Goal: Complete application form: Complete application form

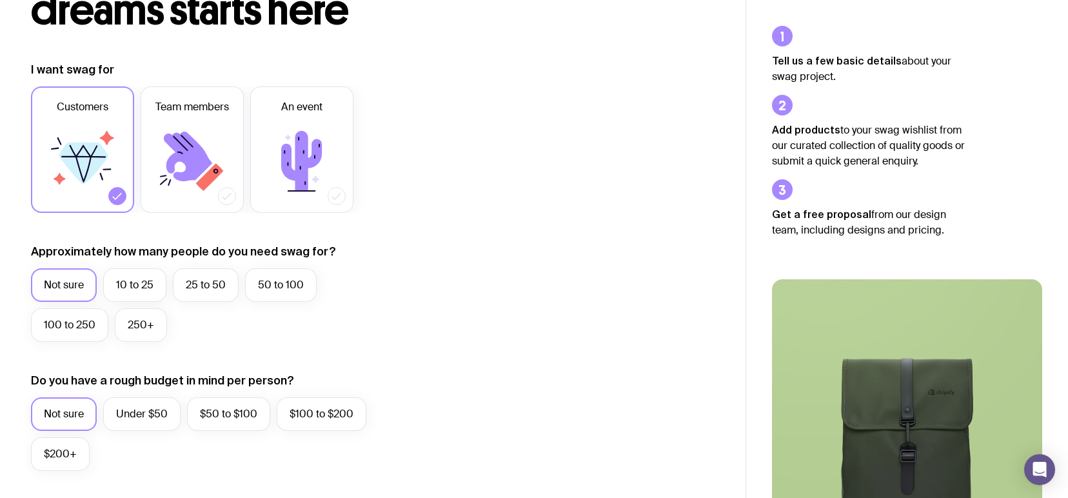
scroll to position [172, 0]
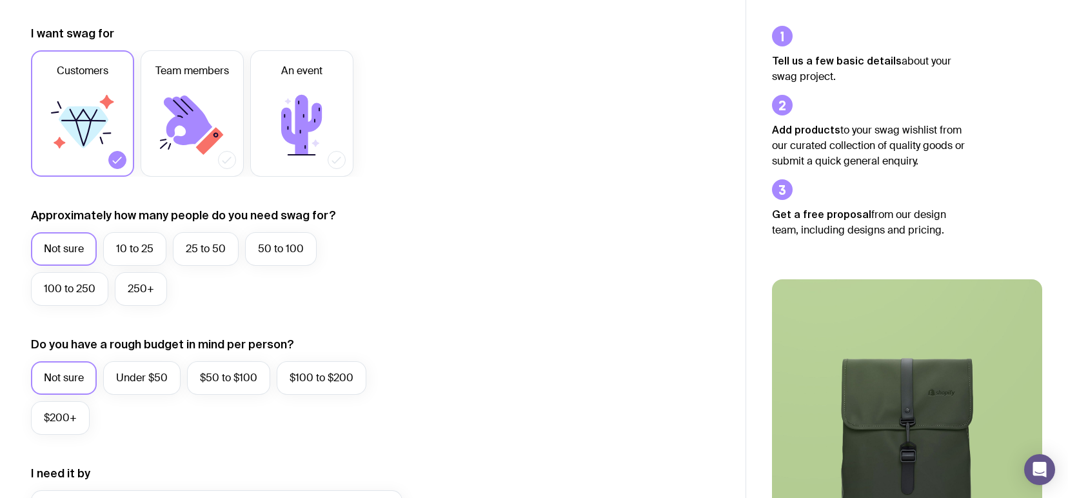
click at [57, 244] on label "Not sure" at bounding box center [64, 249] width 66 height 34
click at [0, 0] on input "Not sure" at bounding box center [0, 0] width 0 height 0
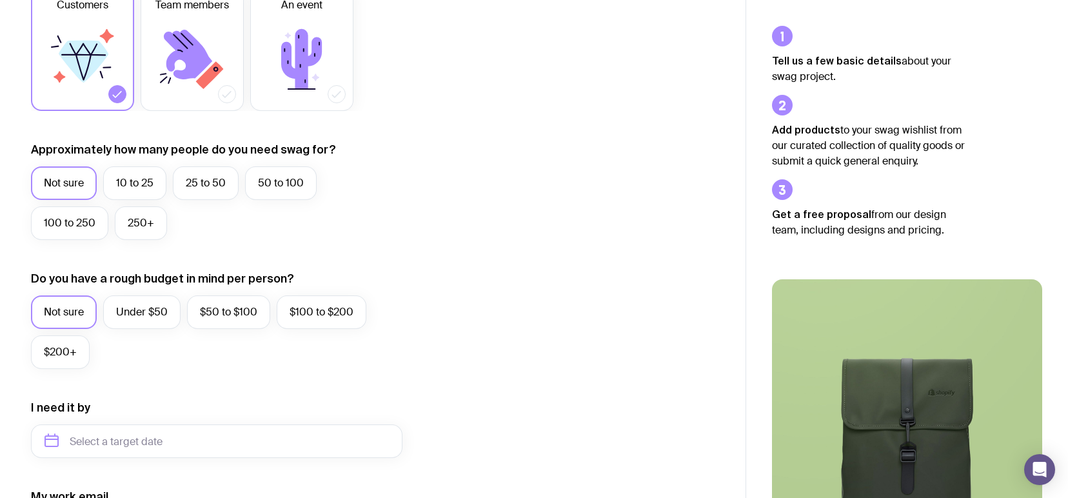
scroll to position [344, 0]
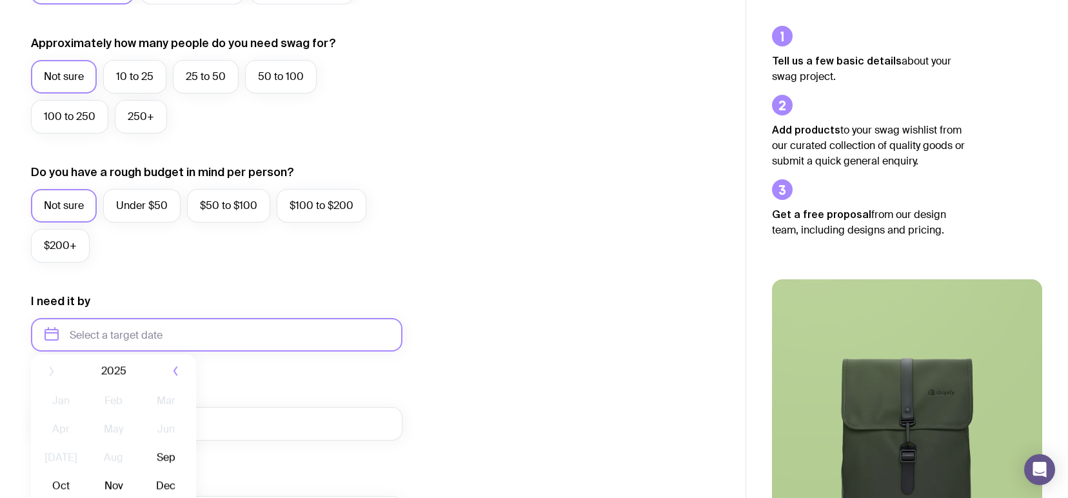
click at [108, 333] on input "text" at bounding box center [217, 335] width 372 height 34
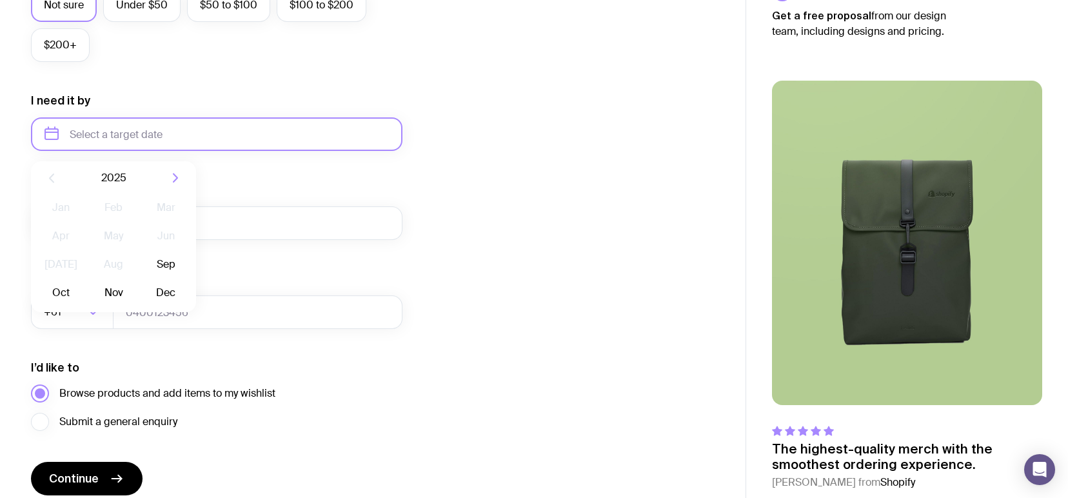
scroll to position [599, 0]
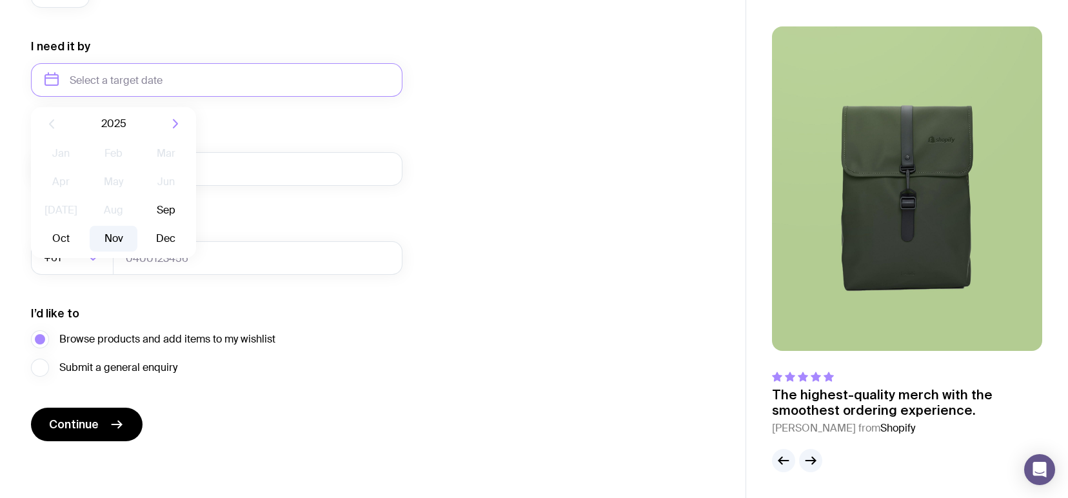
click at [143, 239] on button "Nov" at bounding box center [166, 239] width 47 height 26
type input "[DATE]"
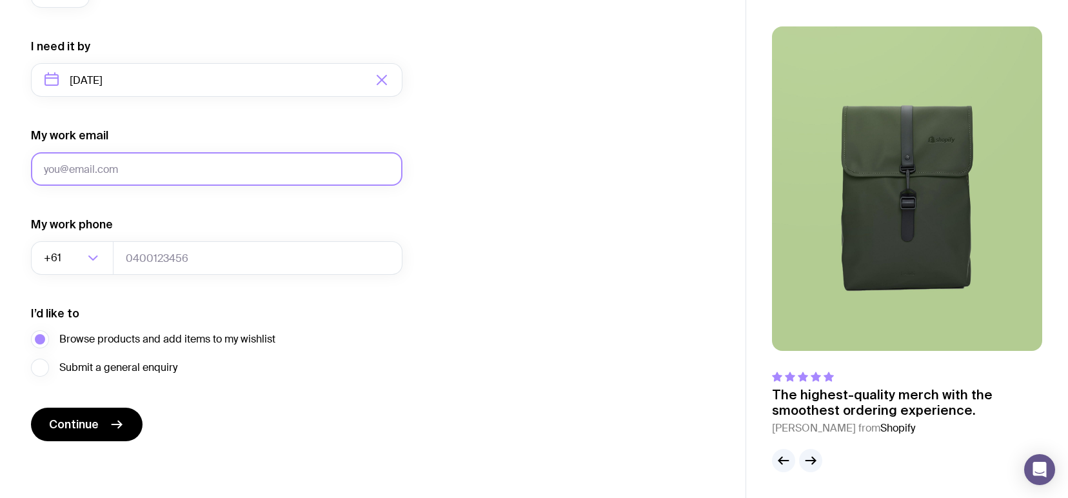
click at [121, 168] on input "My work email" at bounding box center [217, 169] width 372 height 34
type input "[EMAIL_ADDRESS][PERSON_NAME][DOMAIN_NAME]"
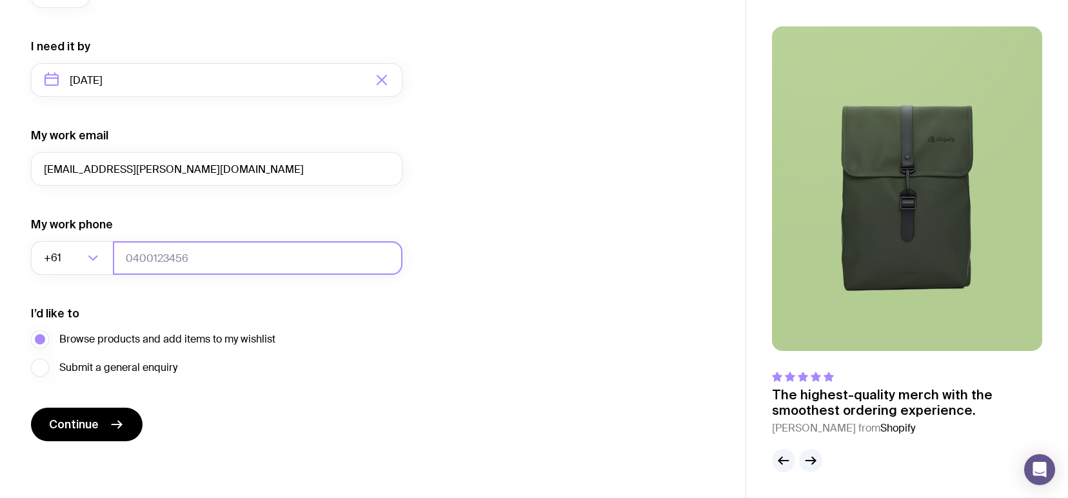
click at [173, 259] on input "tel" at bounding box center [258, 258] width 290 height 34
type input "417286486"
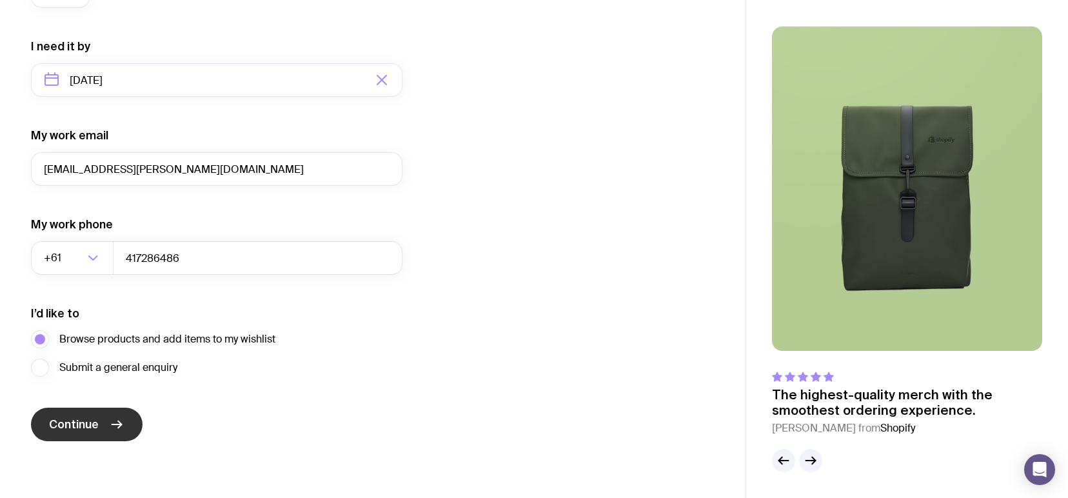
click at [126, 424] on button "Continue" at bounding box center [87, 425] width 112 height 34
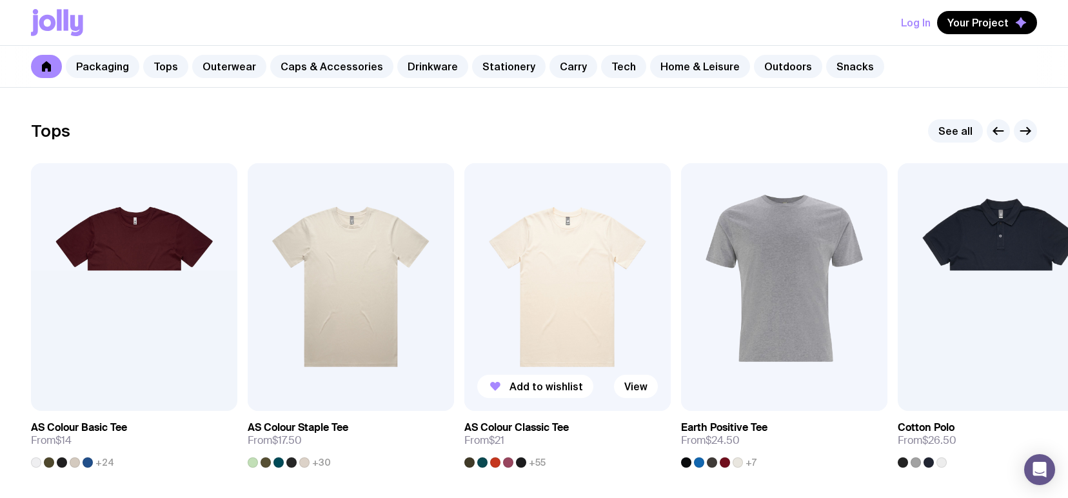
scroll to position [258, 0]
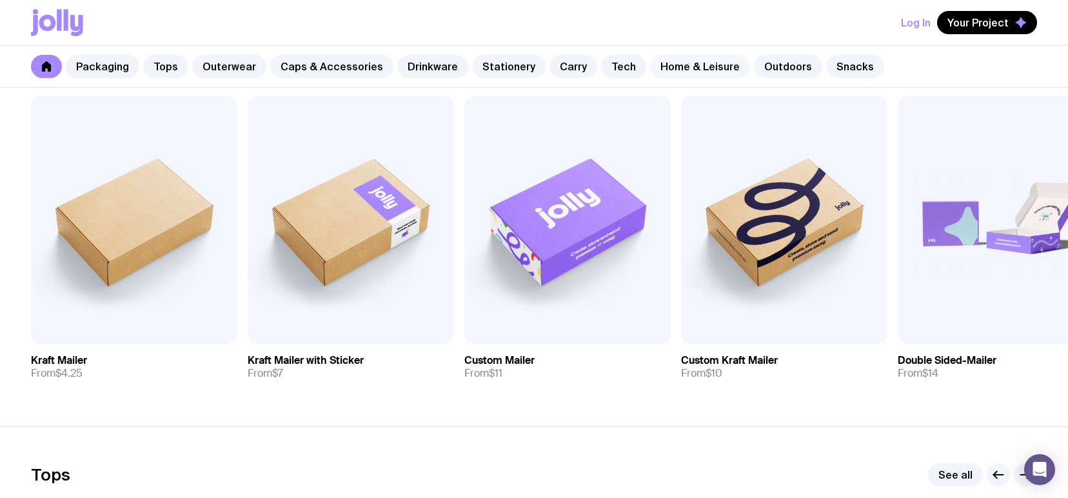
click at [706, 65] on link "Home & Leisure" at bounding box center [700, 66] width 100 height 23
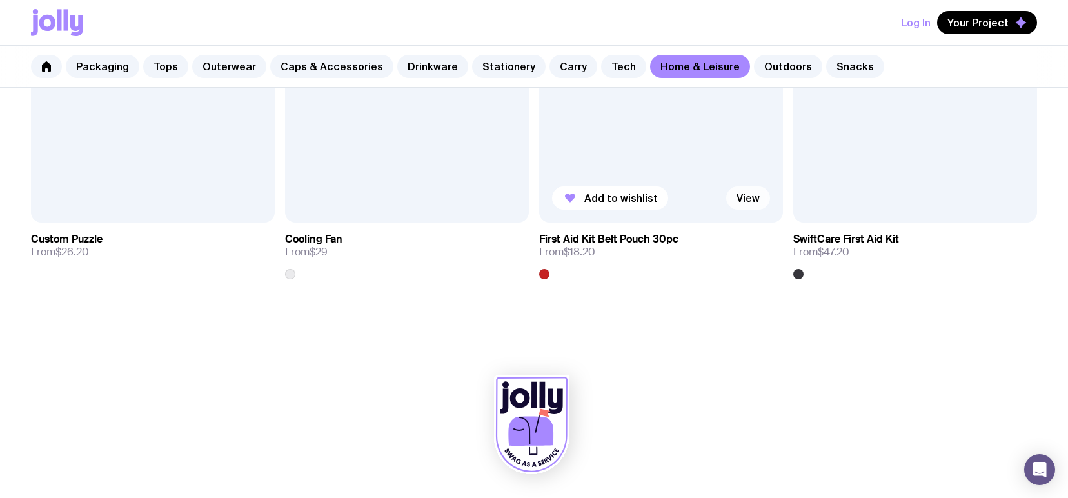
scroll to position [2883, 0]
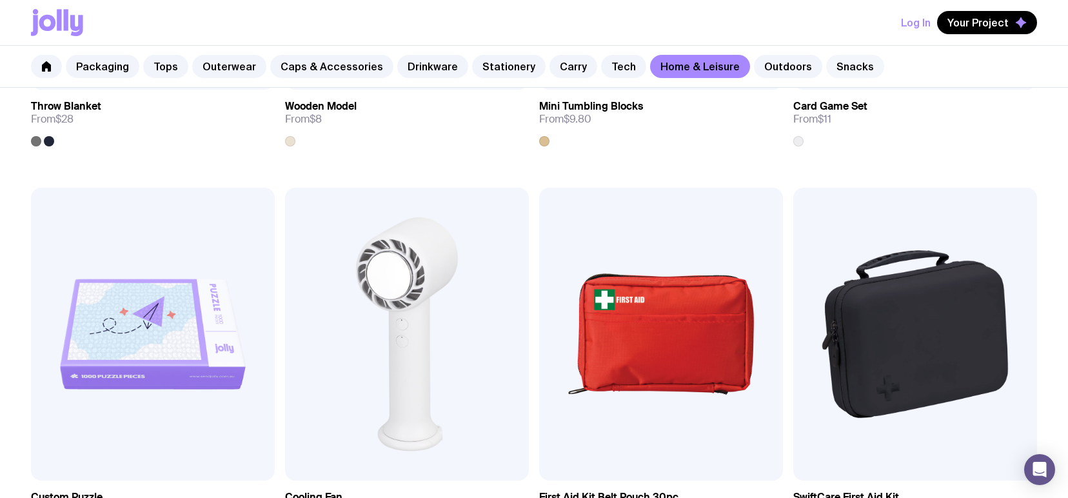
click at [833, 70] on link "Snacks" at bounding box center [855, 66] width 58 height 23
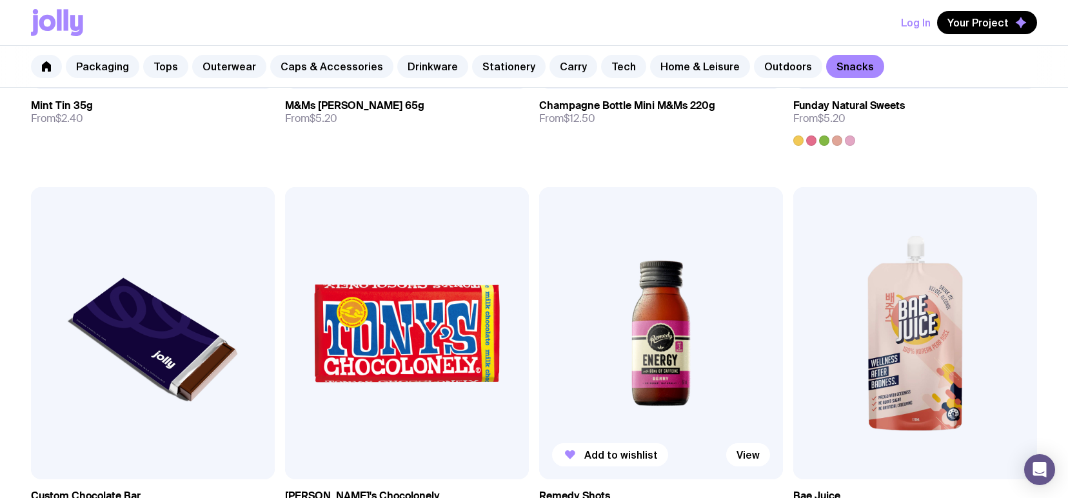
scroll to position [430, 0]
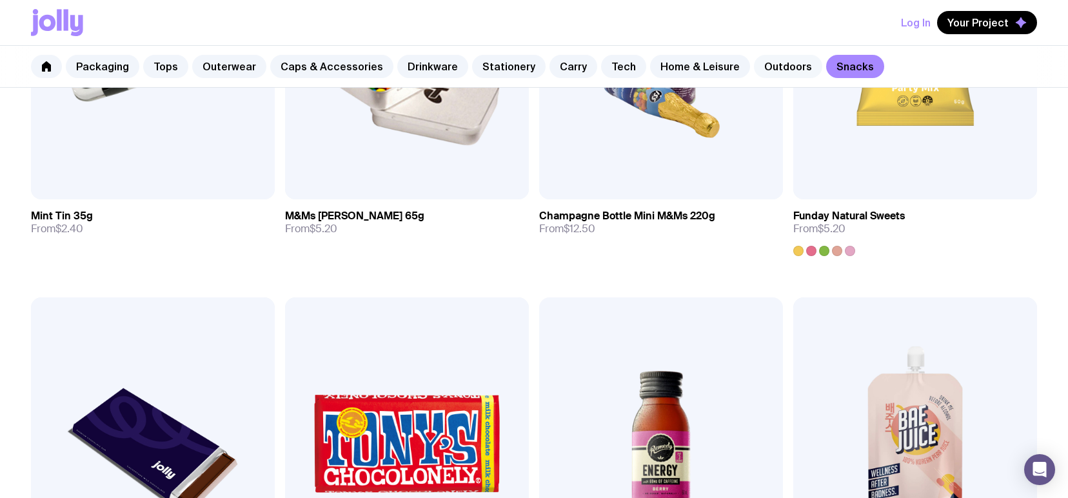
click at [769, 71] on link "Outdoors" at bounding box center [788, 66] width 68 height 23
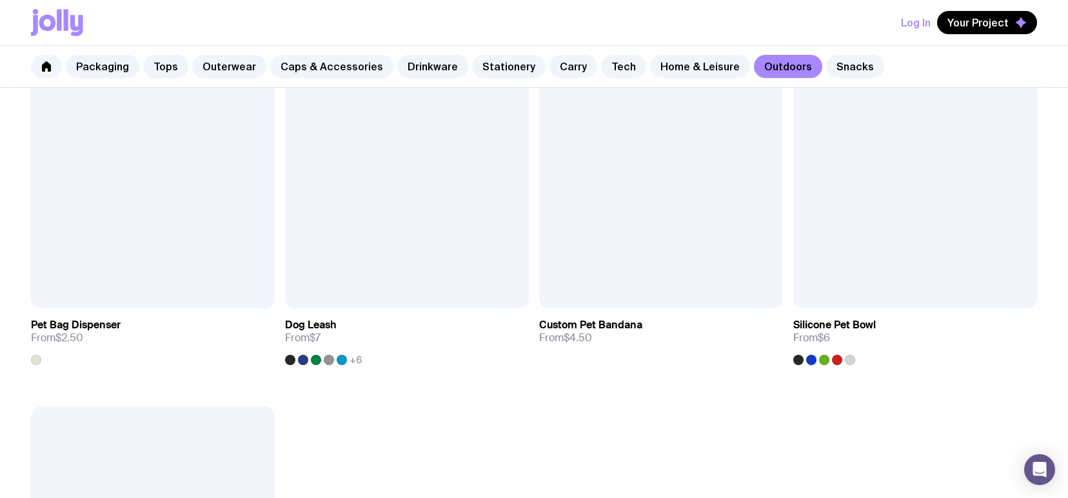
scroll to position [1757, 0]
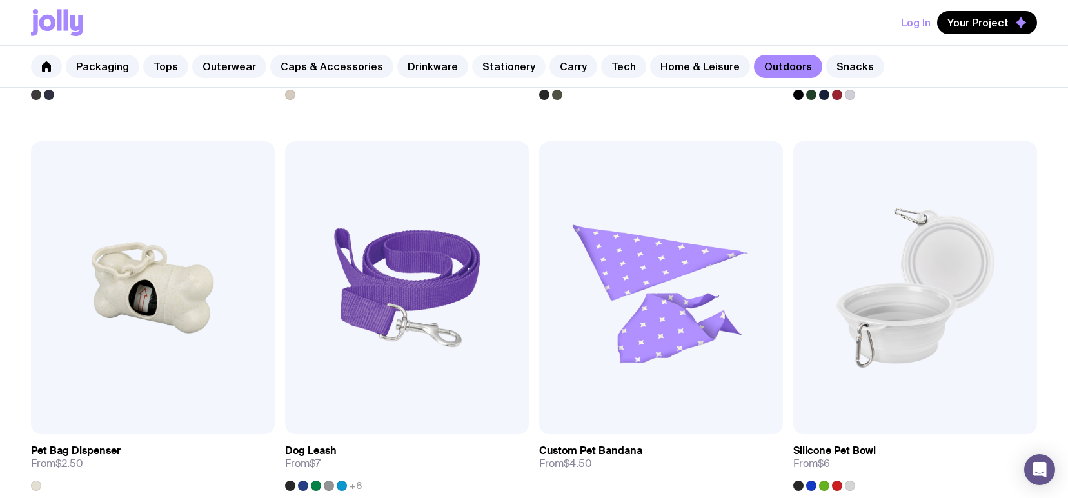
click at [495, 65] on link "Stationery" at bounding box center [509, 66] width 74 height 23
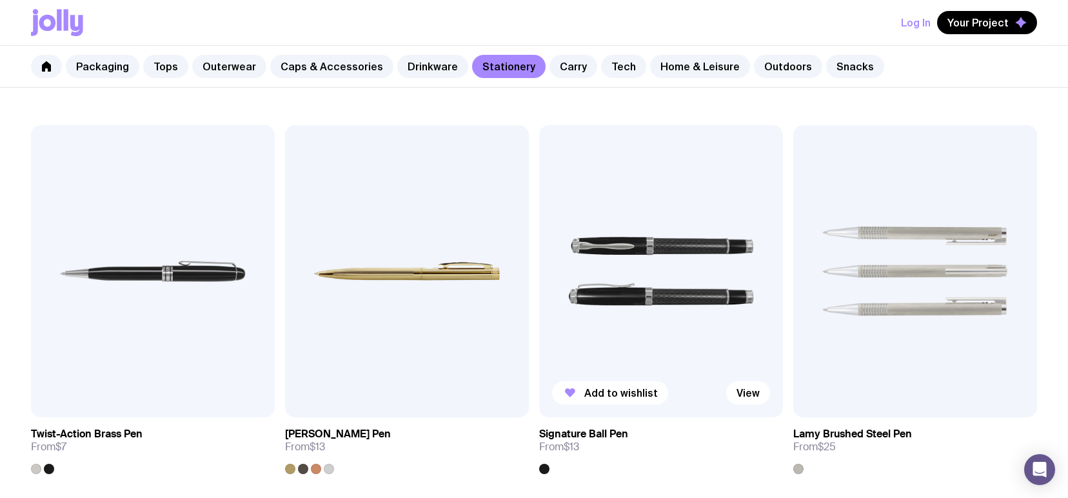
scroll to position [258, 0]
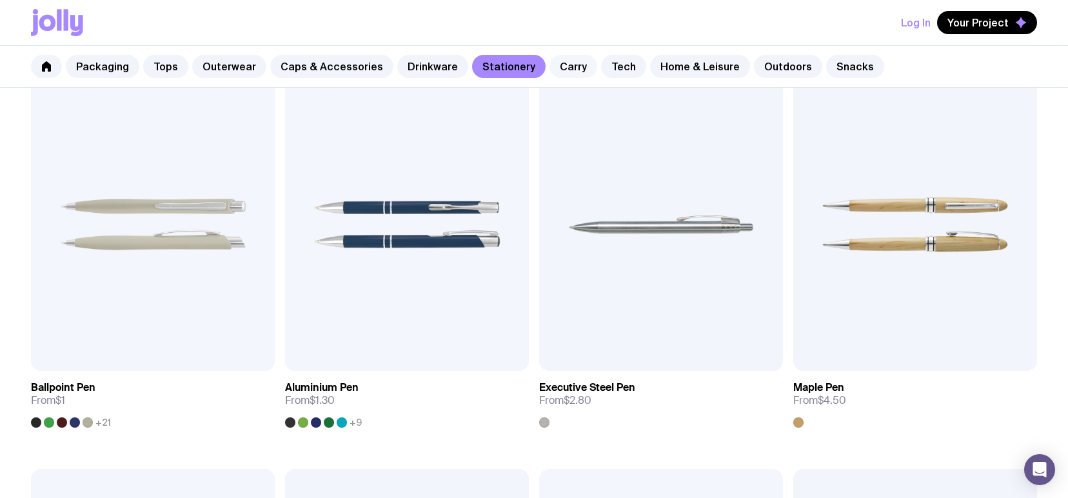
click at [559, 70] on link "Carry" at bounding box center [574, 66] width 48 height 23
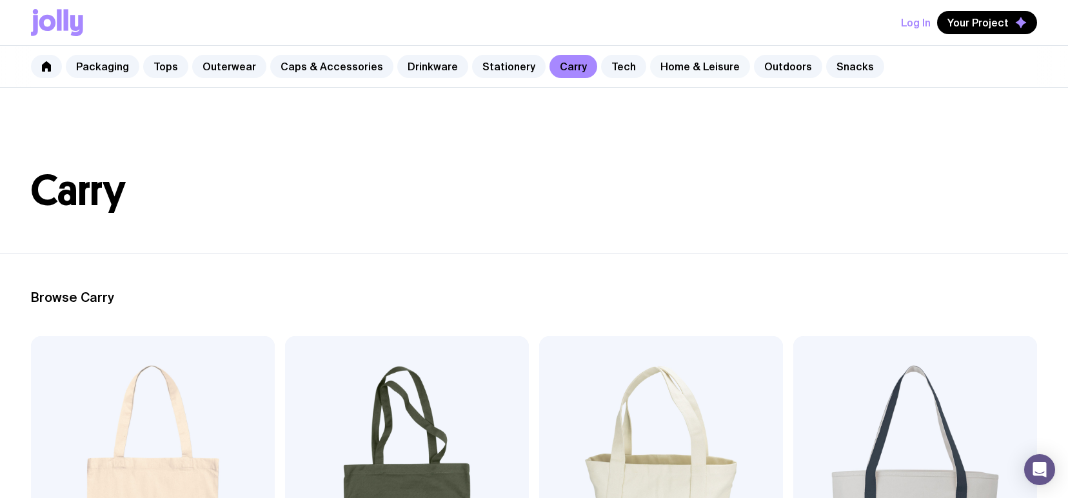
click at [684, 71] on link "Home & Leisure" at bounding box center [700, 66] width 100 height 23
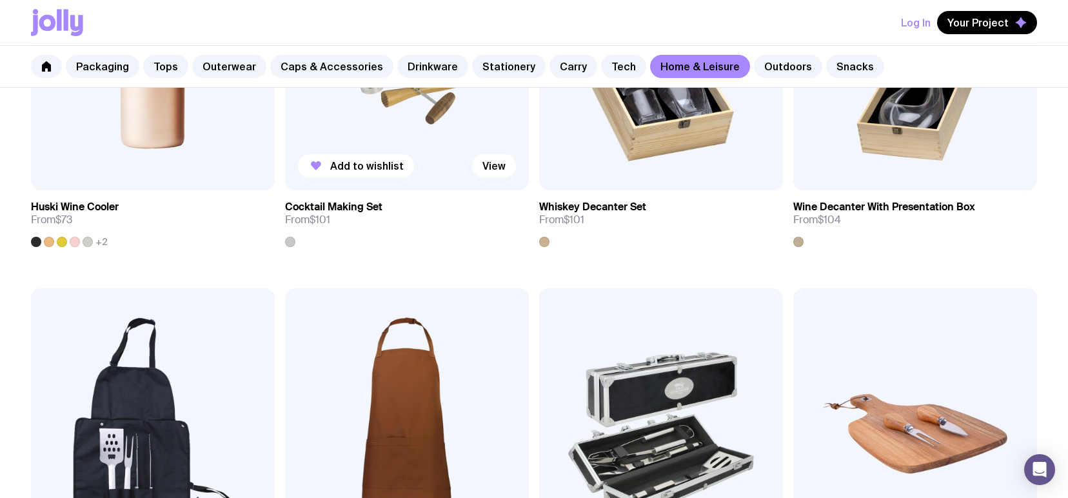
scroll to position [819, 0]
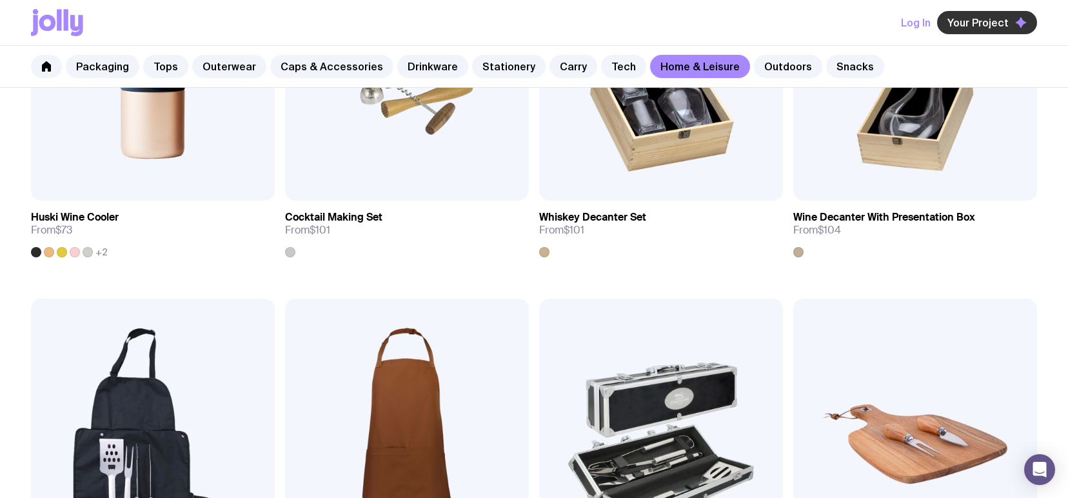
click at [971, 26] on span "Your Project" at bounding box center [978, 22] width 61 height 13
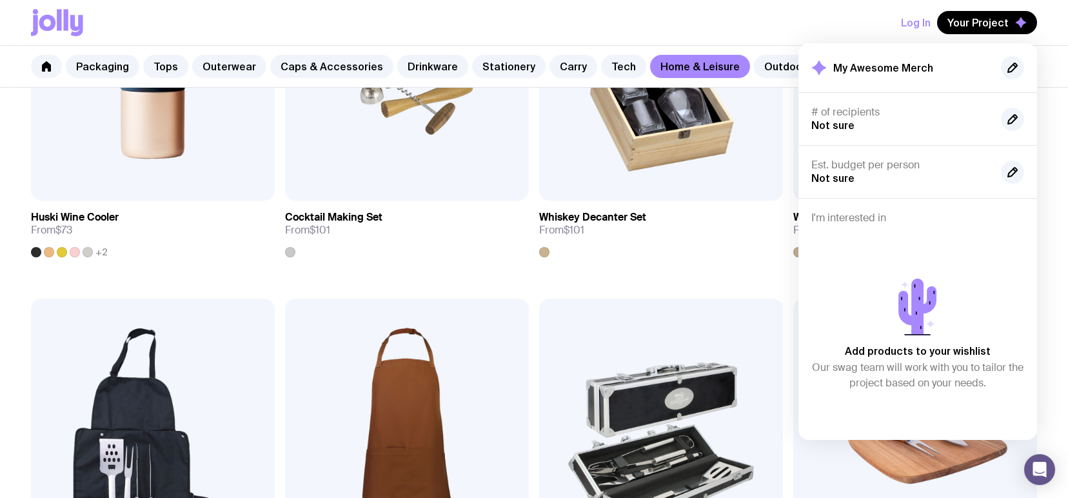
click at [846, 125] on span "Not sure" at bounding box center [832, 125] width 43 height 12
click at [797, 27] on div "Log In Your Project My Awesome Merch # of recipients Not sure Est. budget per p…" at bounding box center [534, 22] width 1006 height 45
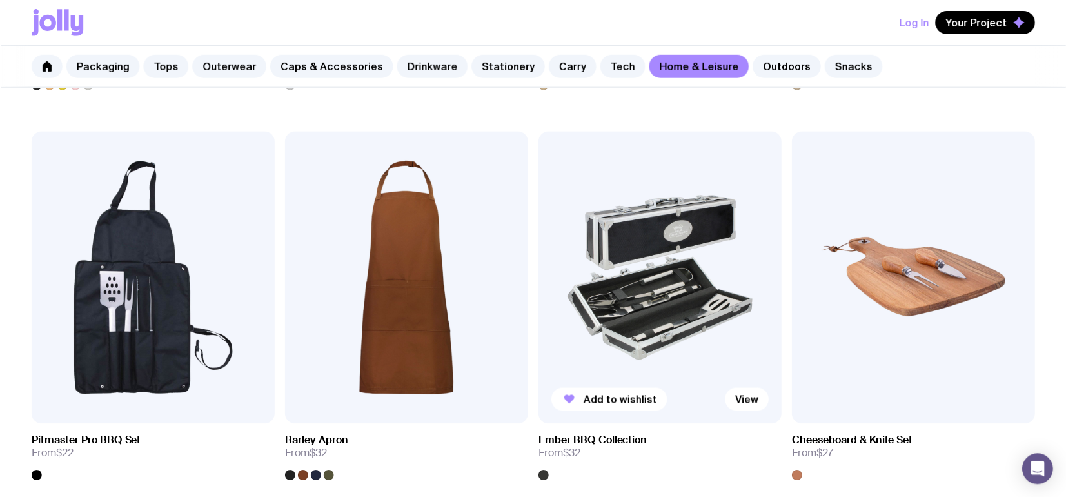
scroll to position [1077, 0]
